Goal: Transaction & Acquisition: Purchase product/service

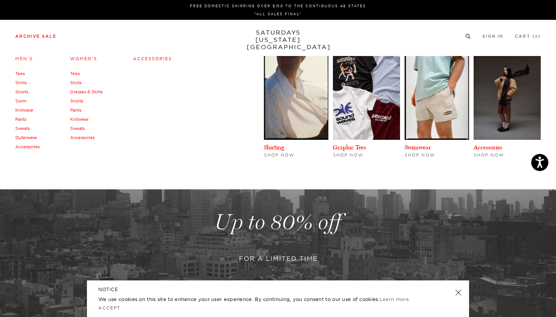
click at [53, 33] on li "Archive Sale Men's Tees Shirts Shorts Swim Knitwear Pants Sweats Outerwear" at bounding box center [35, 35] width 41 height 7
click at [24, 61] on link "Men's" at bounding box center [24, 58] width 18 height 5
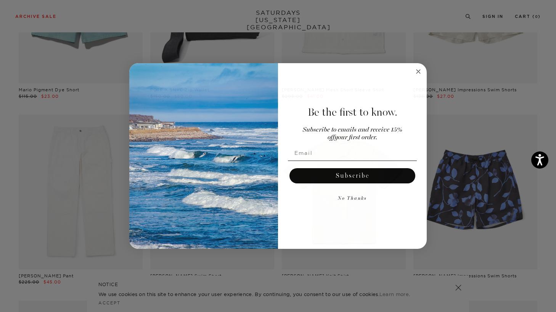
scroll to position [1593, 0]
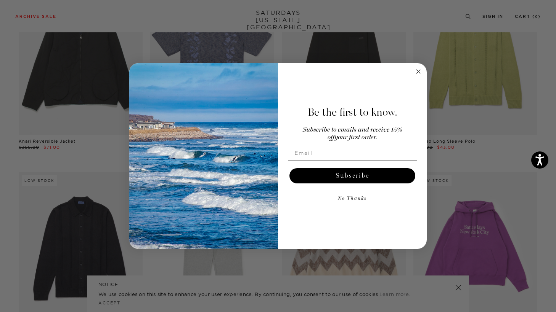
click at [418, 71] on icon "Close dialog" at bounding box center [418, 72] width 4 height 4
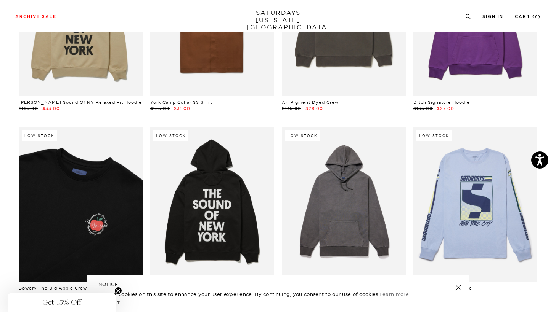
scroll to position [6369, 0]
